Goal: Transaction & Acquisition: Purchase product/service

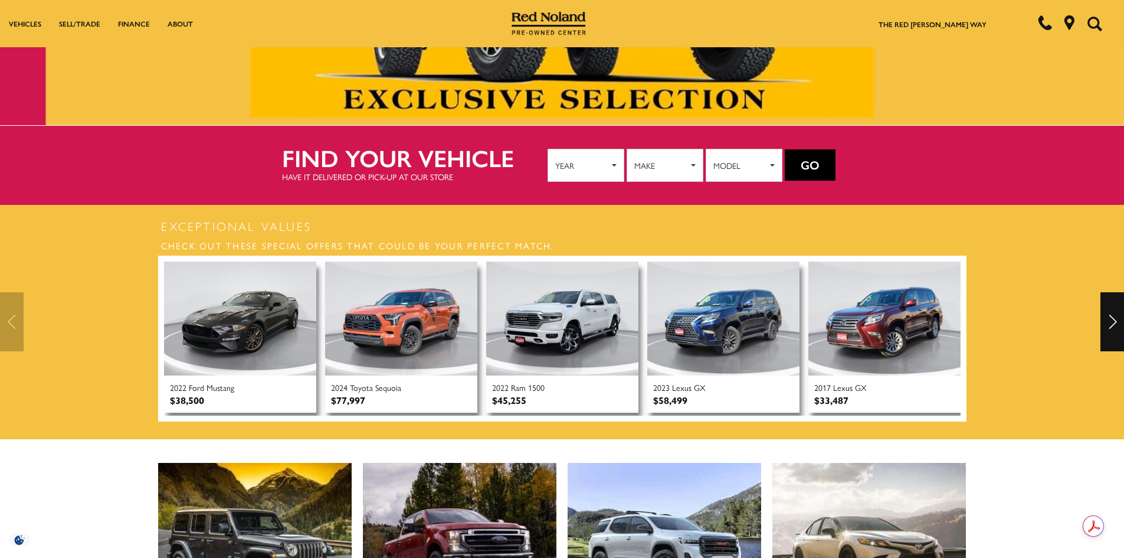
click at [1117, 317] on div "Next" at bounding box center [1113, 321] width 24 height 59
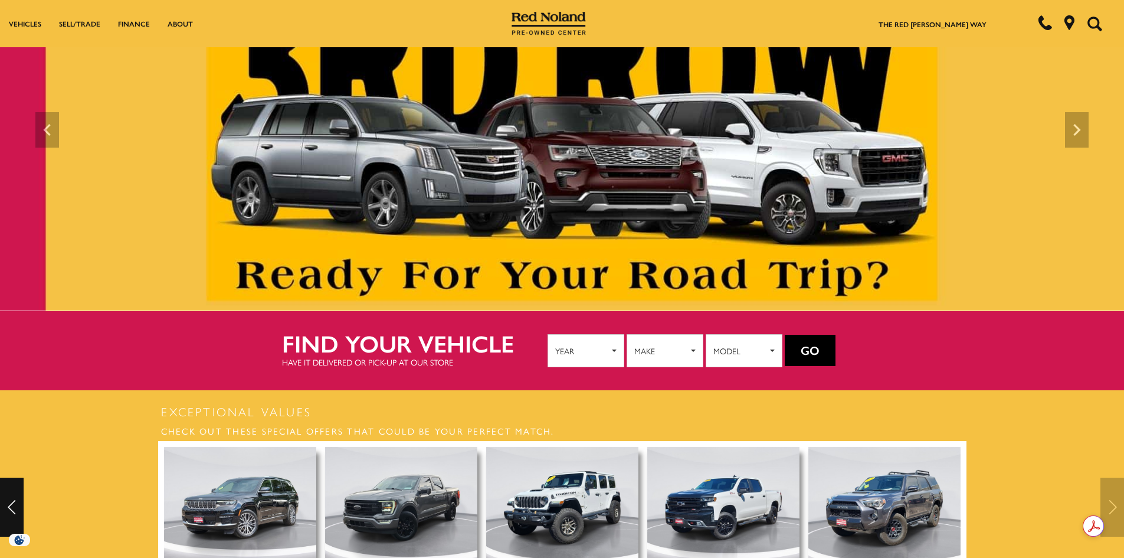
scroll to position [118, 0]
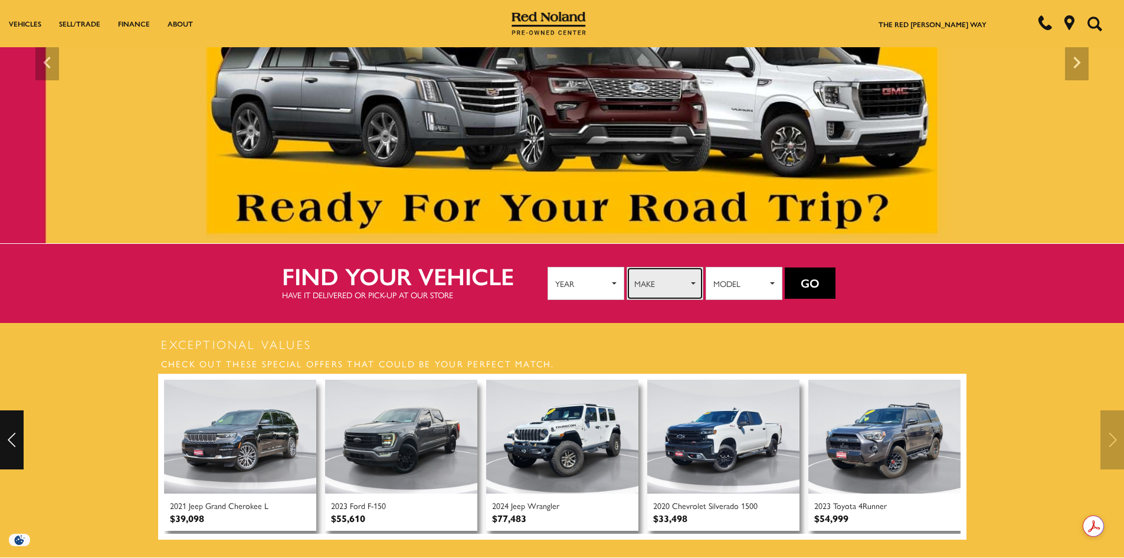
click at [688, 286] on button "Make" at bounding box center [665, 283] width 77 height 33
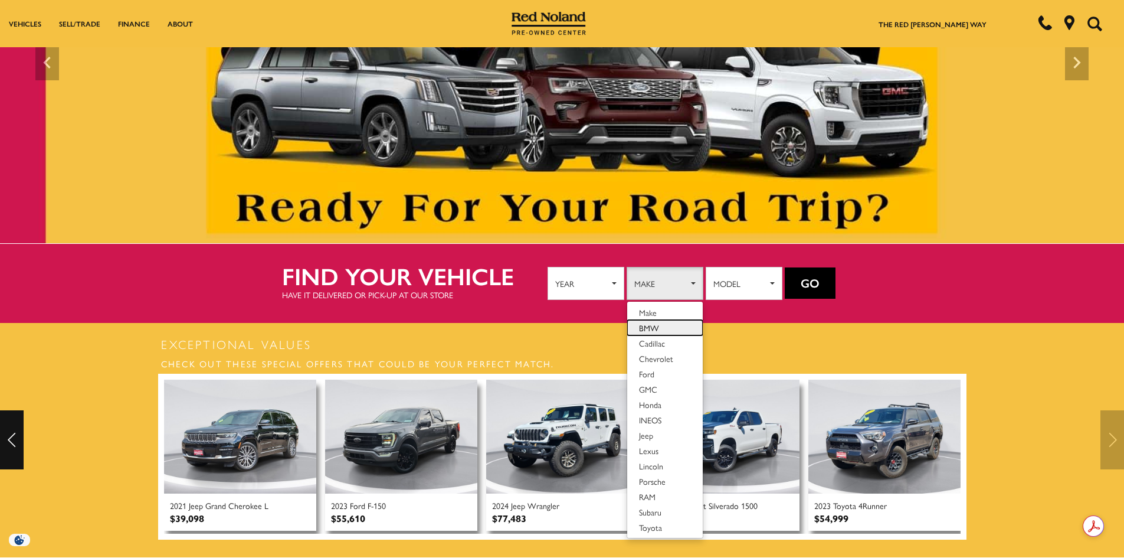
click at [658, 322] on span "BMW" at bounding box center [649, 328] width 20 height 12
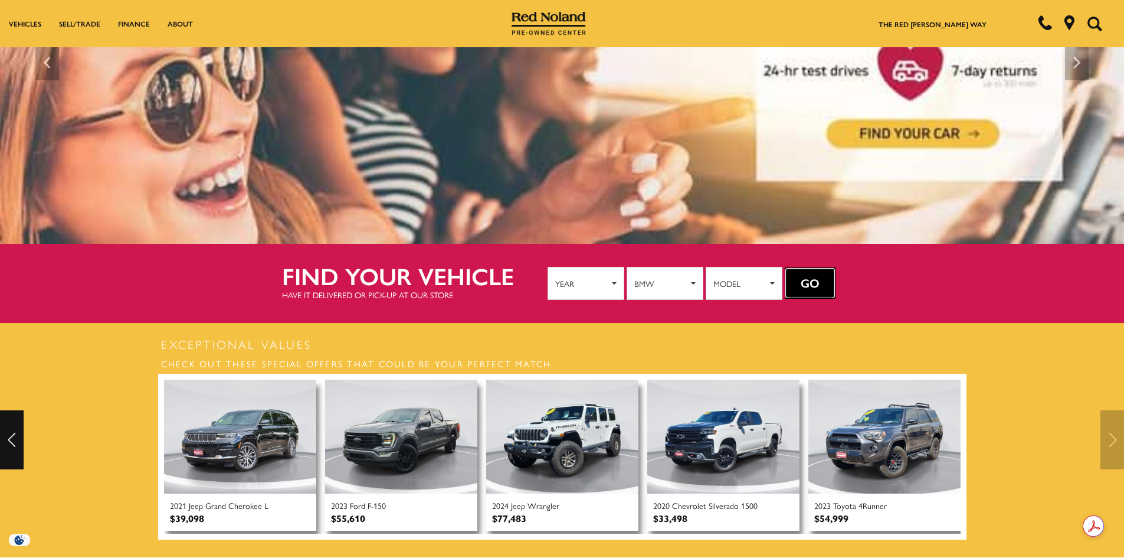
click at [812, 280] on button "Go" at bounding box center [810, 283] width 51 height 32
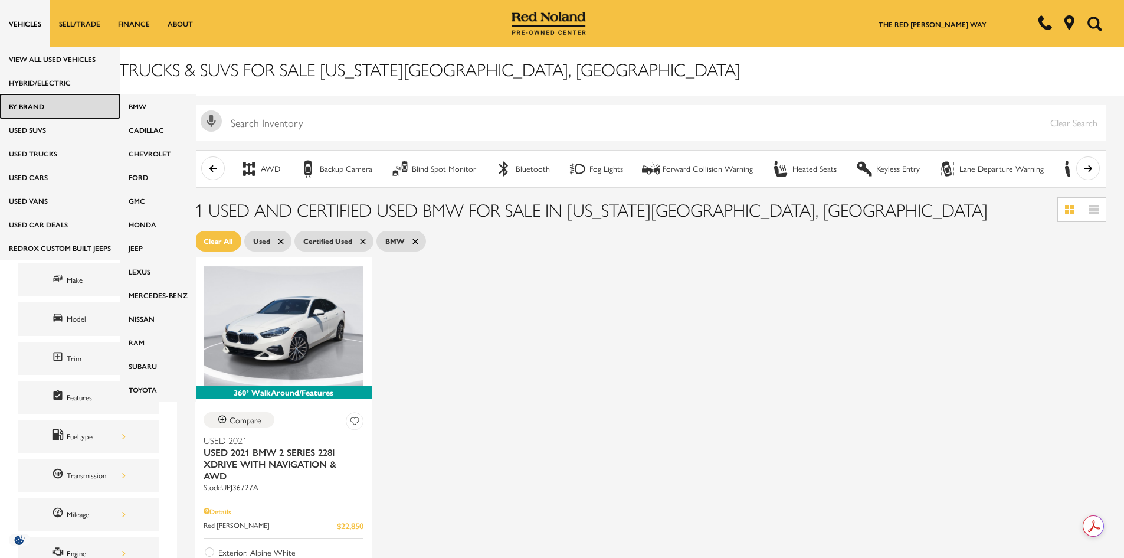
click at [19, 109] on link "By Brand" at bounding box center [60, 106] width 120 height 24
click at [143, 289] on link "Mercedes-Benz" at bounding box center [158, 295] width 77 height 24
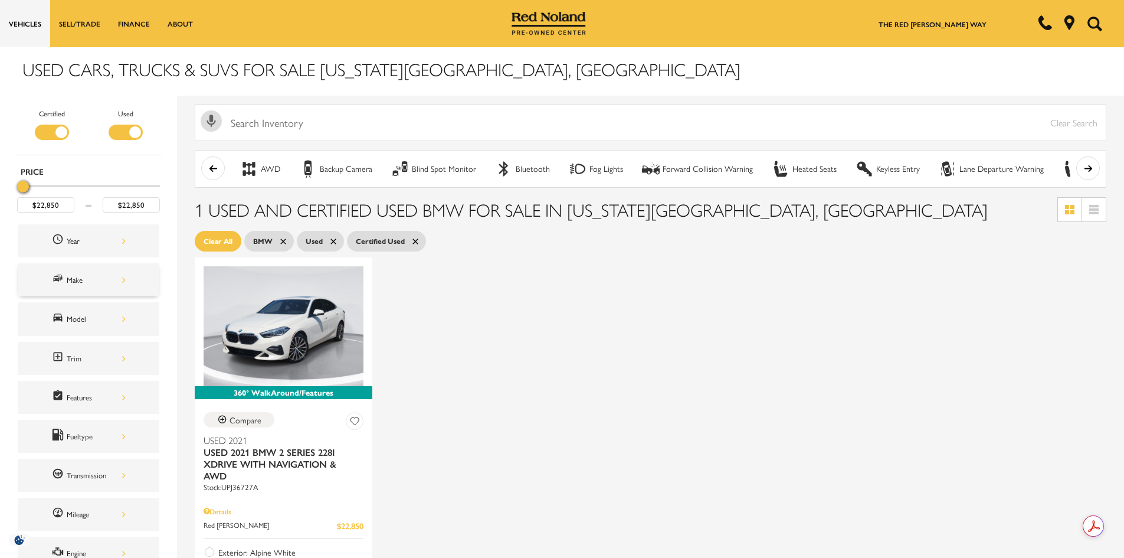
click at [65, 276] on span "Make" at bounding box center [59, 279] width 15 height 15
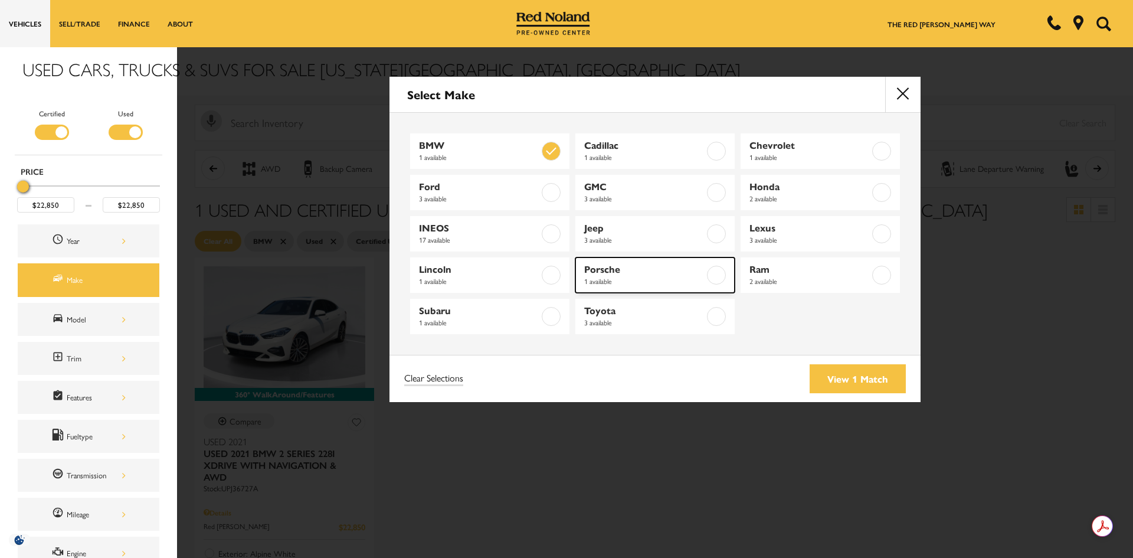
click at [715, 273] on label at bounding box center [716, 275] width 19 height 19
type input "$26,689"
checkbox input "true"
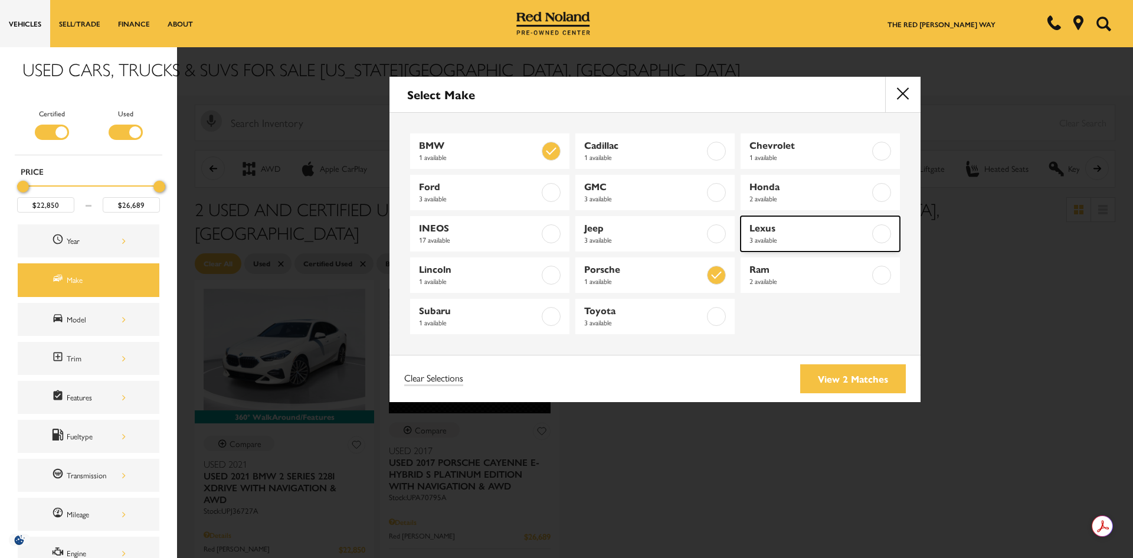
click at [884, 230] on label at bounding box center [881, 233] width 19 height 19
type input "$58,499"
checkbox input "true"
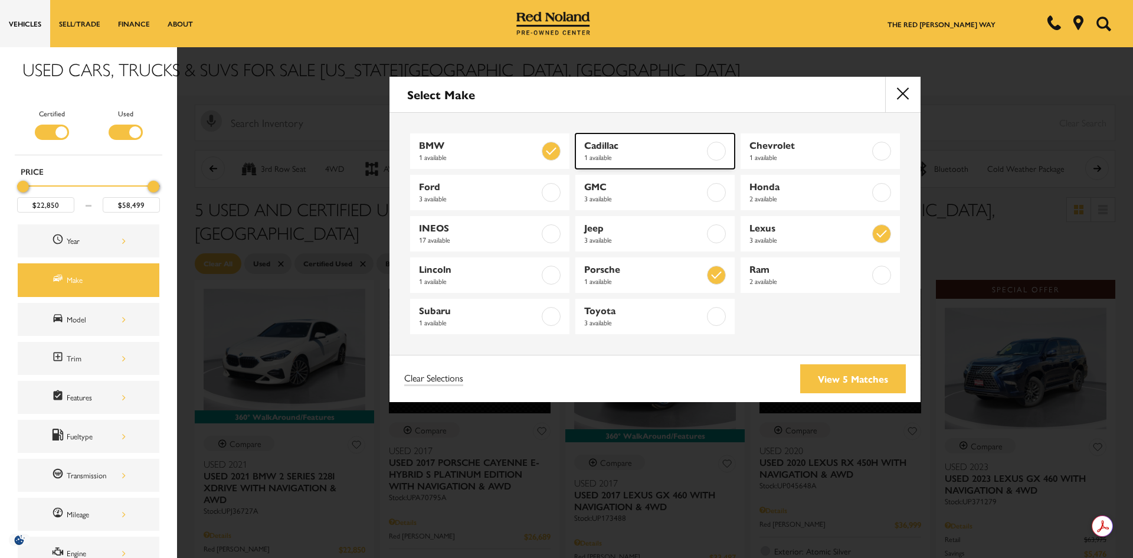
click at [720, 153] on label at bounding box center [716, 151] width 19 height 19
checkbox input "true"
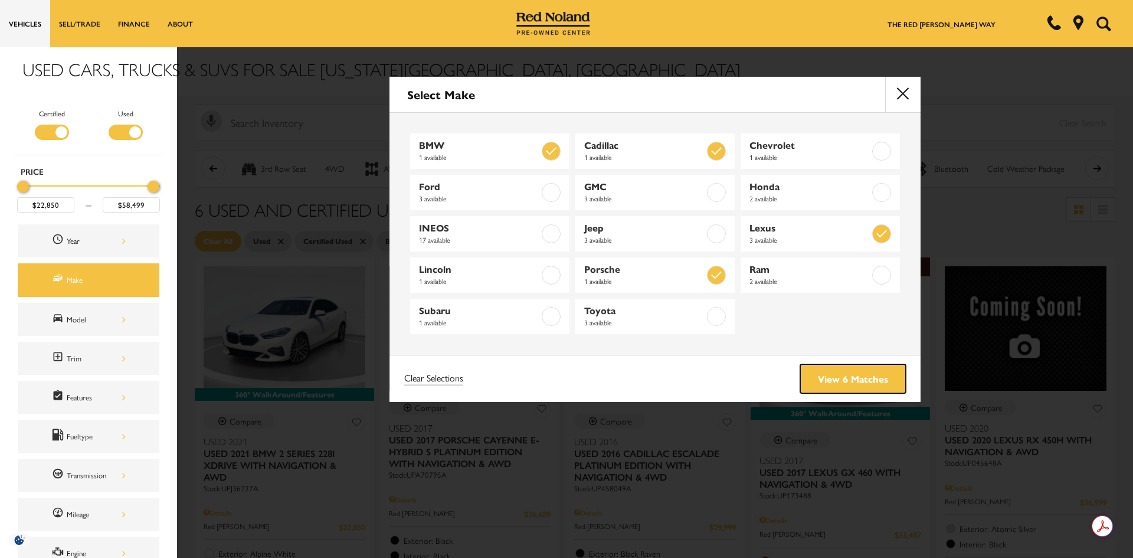
click at [845, 373] on link "View 6 Matches" at bounding box center [853, 378] width 106 height 29
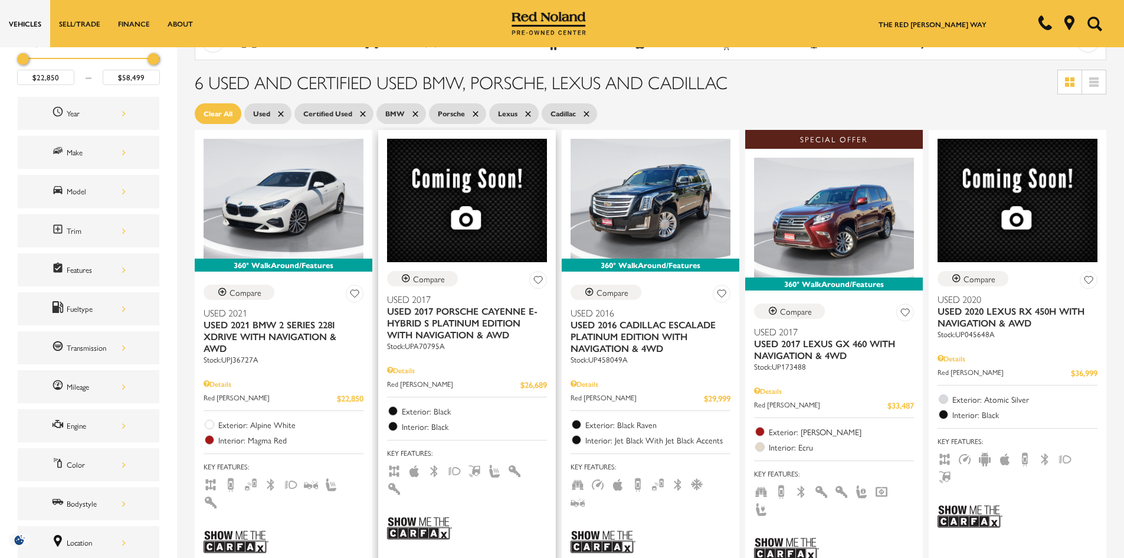
scroll to position [118, 0]
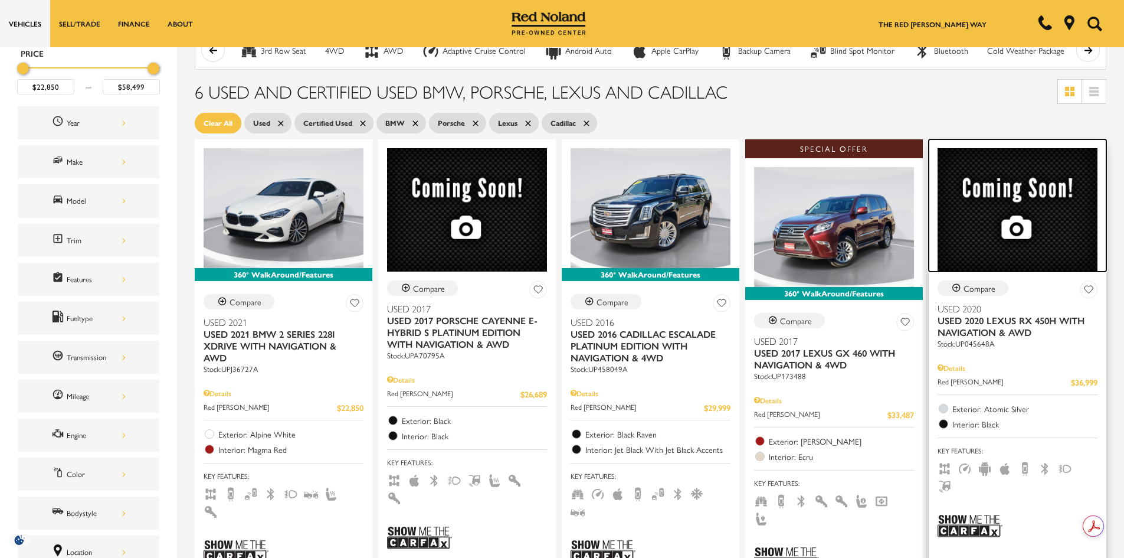
click at [1026, 246] on img at bounding box center [1018, 209] width 160 height 123
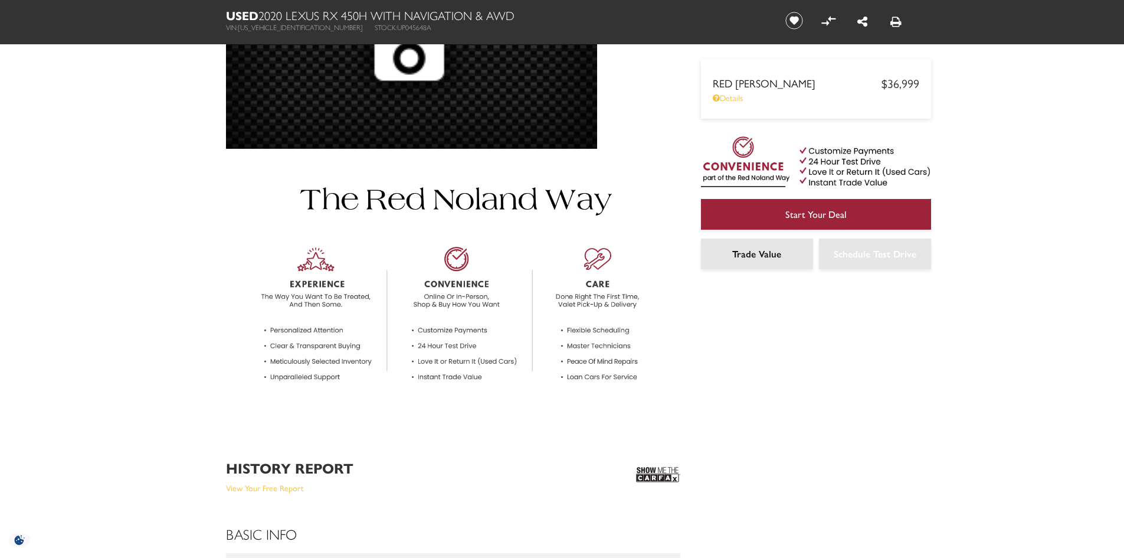
scroll to position [408, 0]
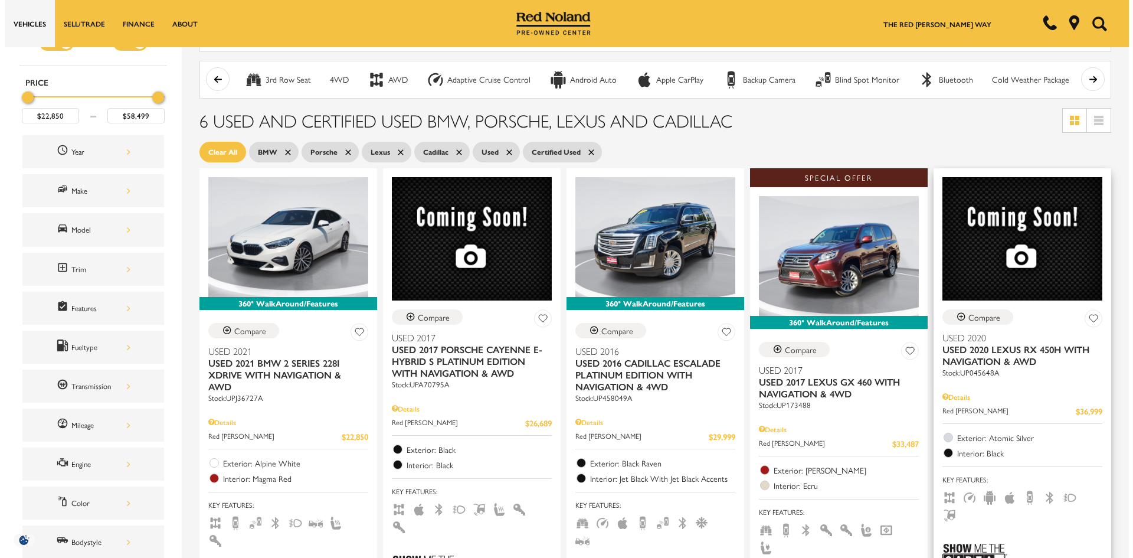
scroll to position [118, 0]
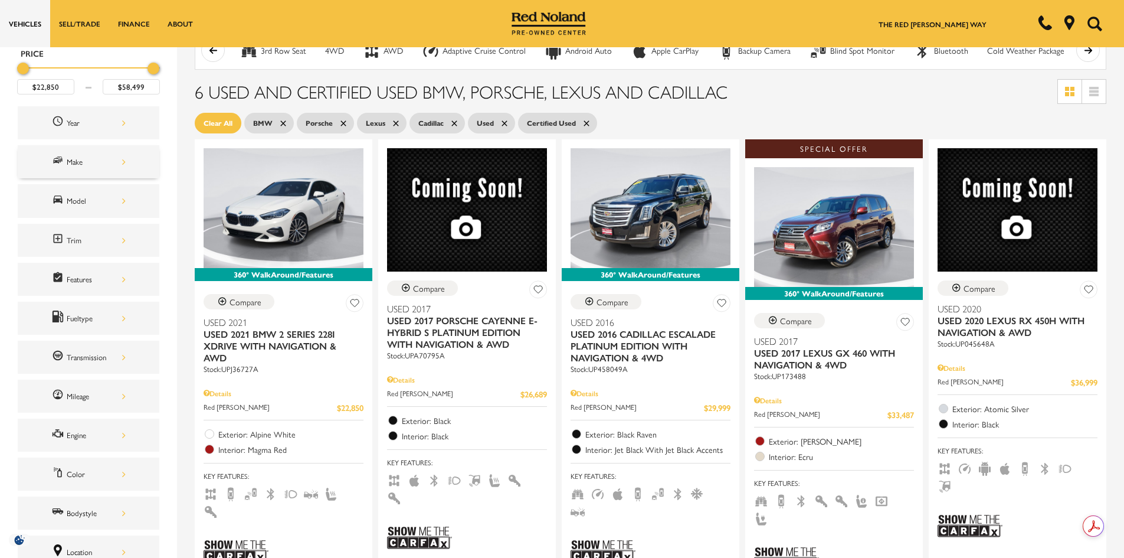
click at [100, 158] on div "Make" at bounding box center [96, 161] width 59 height 13
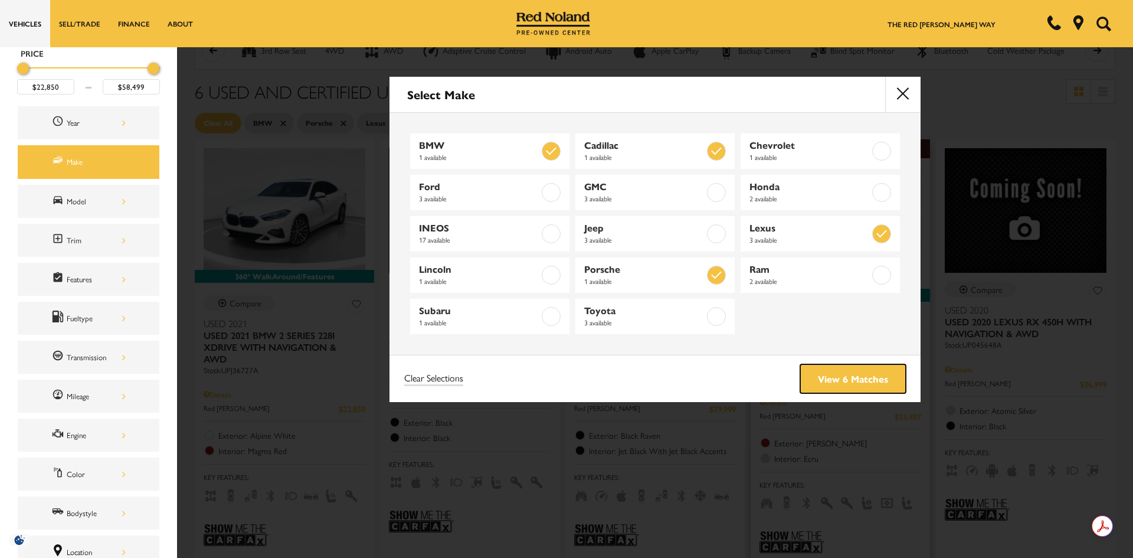
click at [826, 377] on link "View 6 Matches" at bounding box center [853, 378] width 106 height 29
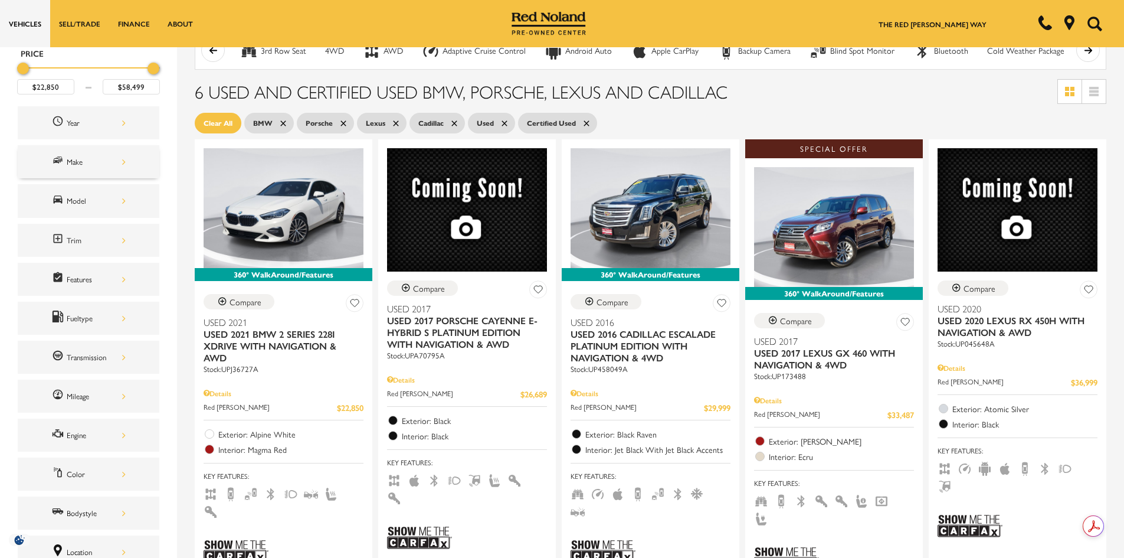
click at [77, 158] on div "Make" at bounding box center [96, 161] width 59 height 13
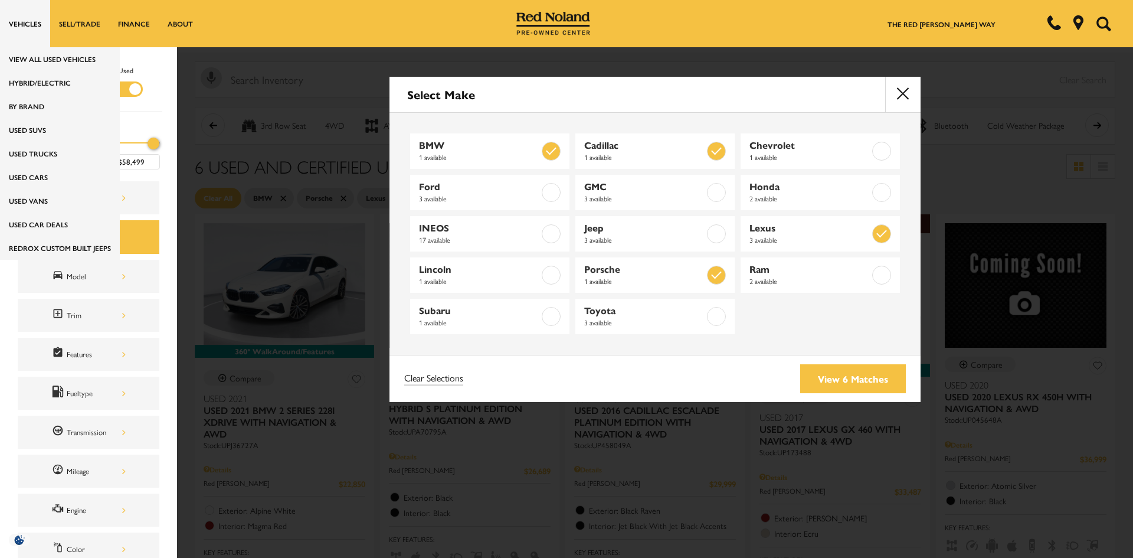
scroll to position [0, 0]
